Goal: Find specific page/section: Find specific page/section

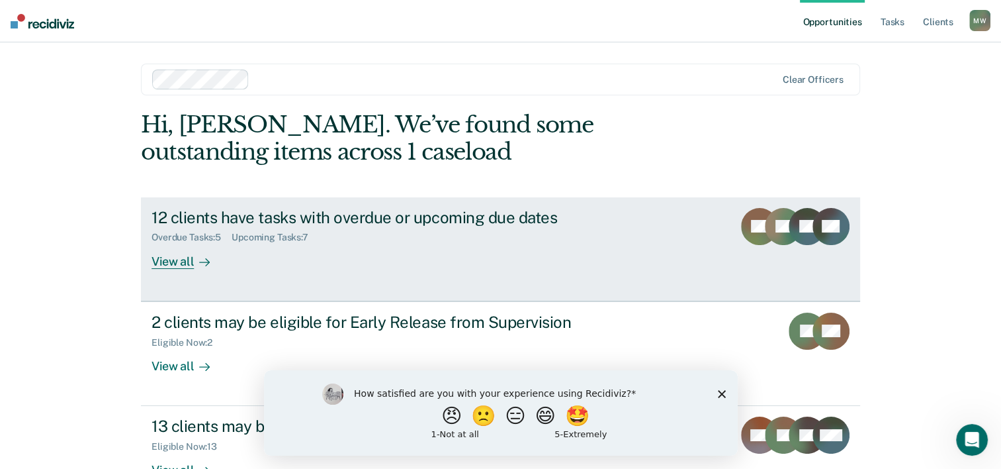
click at [179, 259] on div "View all" at bounding box center [189, 256] width 74 height 26
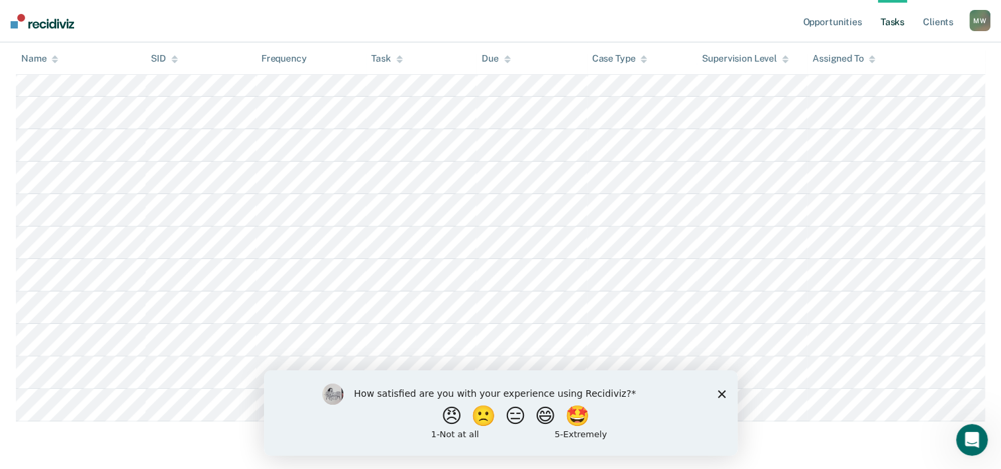
scroll to position [282, 0]
click at [716, 390] on div "How satisfied are you with your experience using Recidiviz? 😠 🙁 😑 😄 🤩 1 - Not a…" at bounding box center [500, 411] width 474 height 85
click at [719, 391] on polygon "Close survey" at bounding box center [721, 393] width 8 height 8
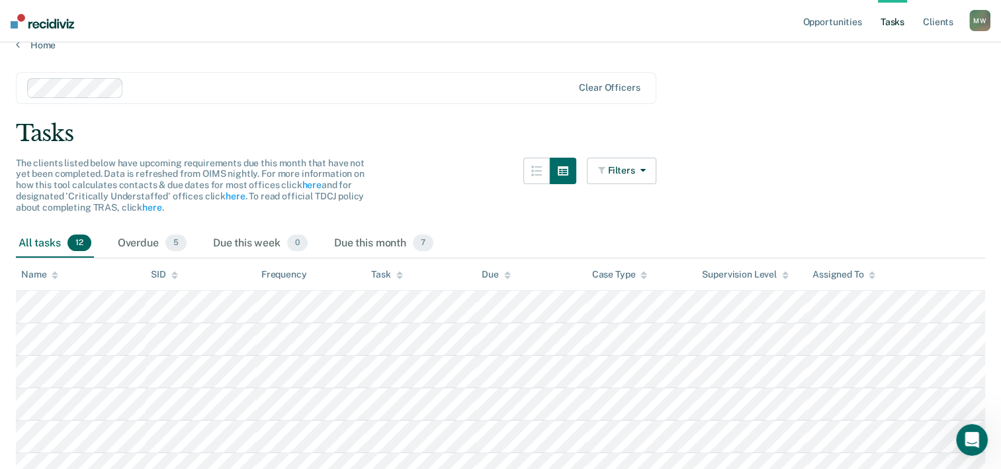
scroll to position [17, 0]
click at [150, 242] on div "Overdue 5" at bounding box center [152, 245] width 74 height 29
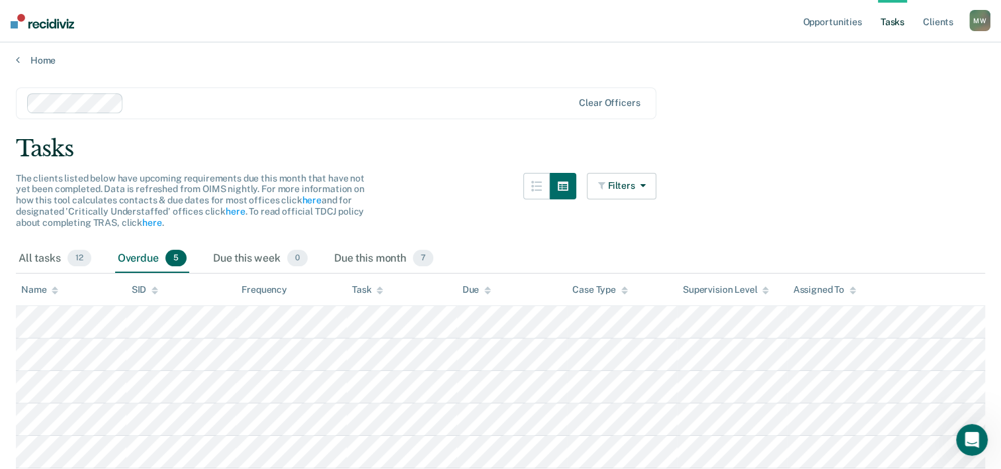
scroll to position [0, 0]
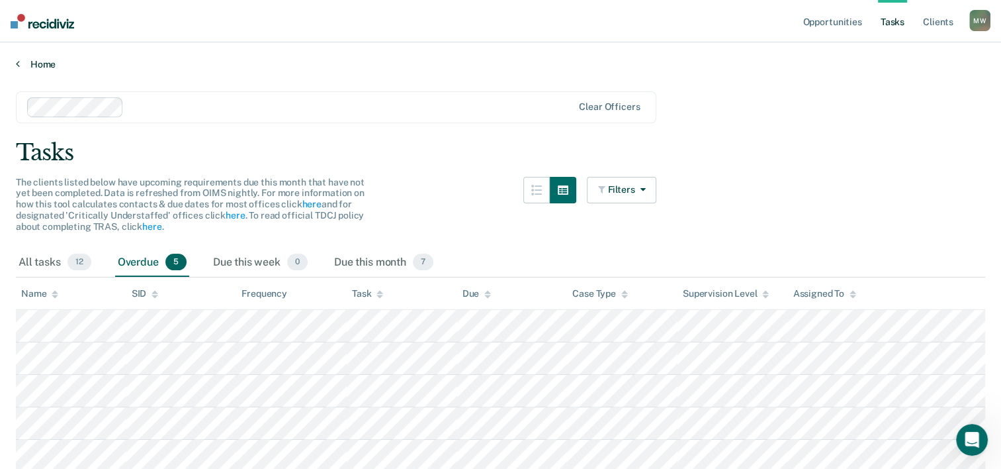
click at [21, 64] on link "Home" at bounding box center [500, 64] width 969 height 12
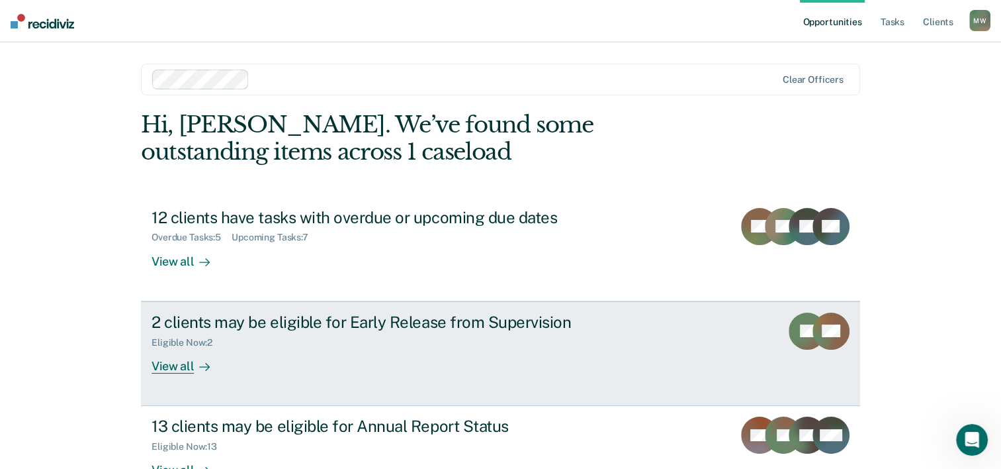
click at [185, 363] on div "View all" at bounding box center [189, 360] width 74 height 26
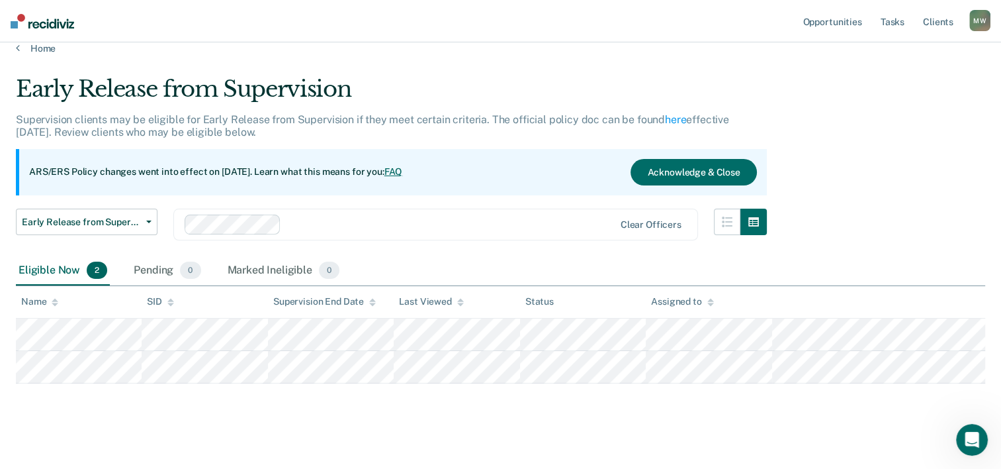
scroll to position [24, 0]
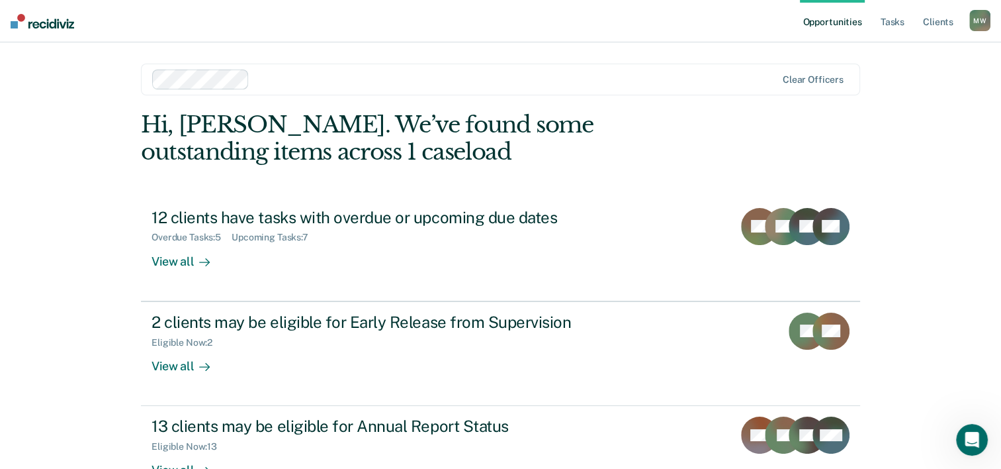
scroll to position [93, 0]
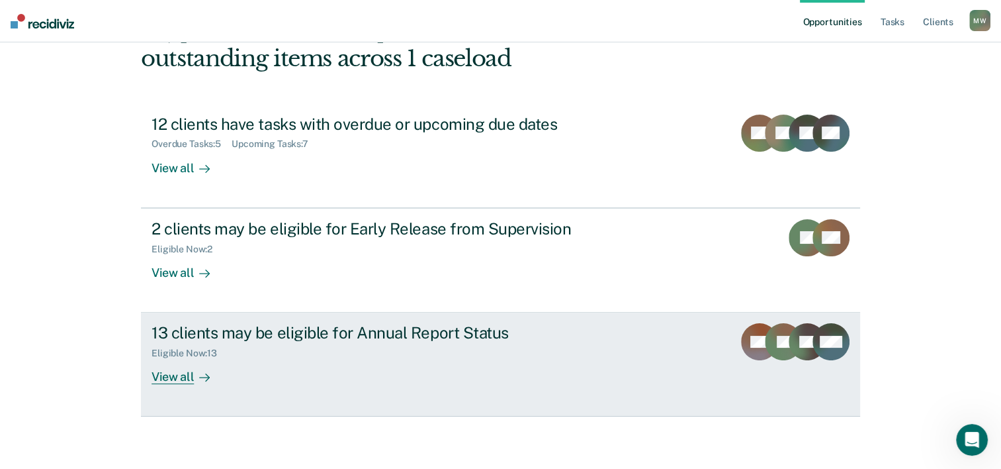
click at [177, 381] on div "View all" at bounding box center [189, 372] width 74 height 26
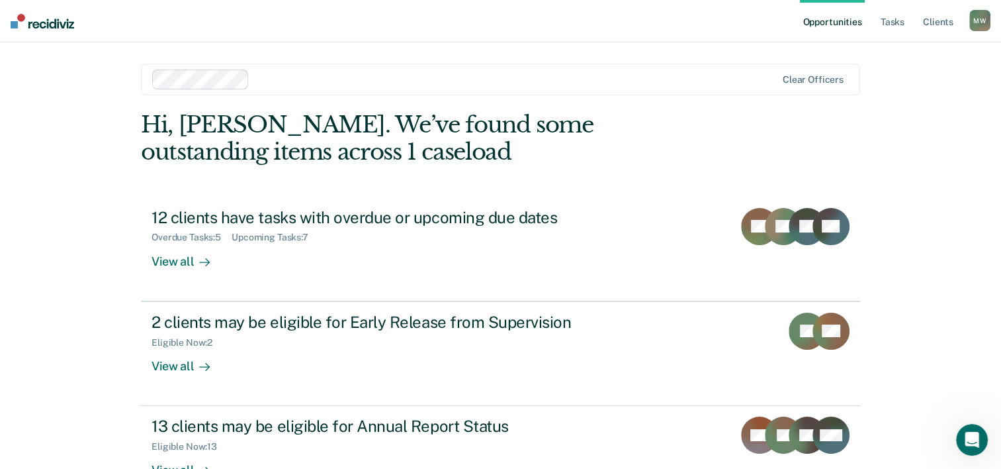
click at [845, 24] on link "Opportunities" at bounding box center [832, 21] width 64 height 42
click at [942, 22] on link "Client s" at bounding box center [938, 21] width 36 height 42
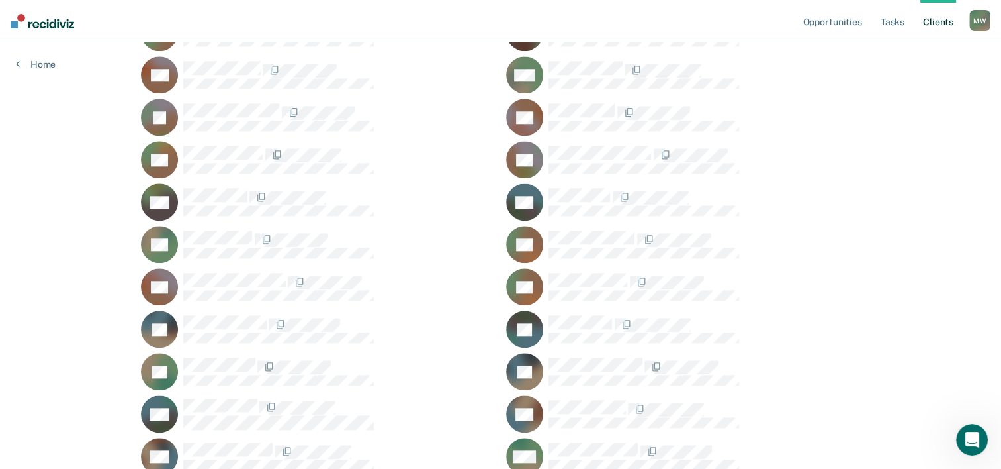
scroll to position [1428, 0]
